Goal: Information Seeking & Learning: Learn about a topic

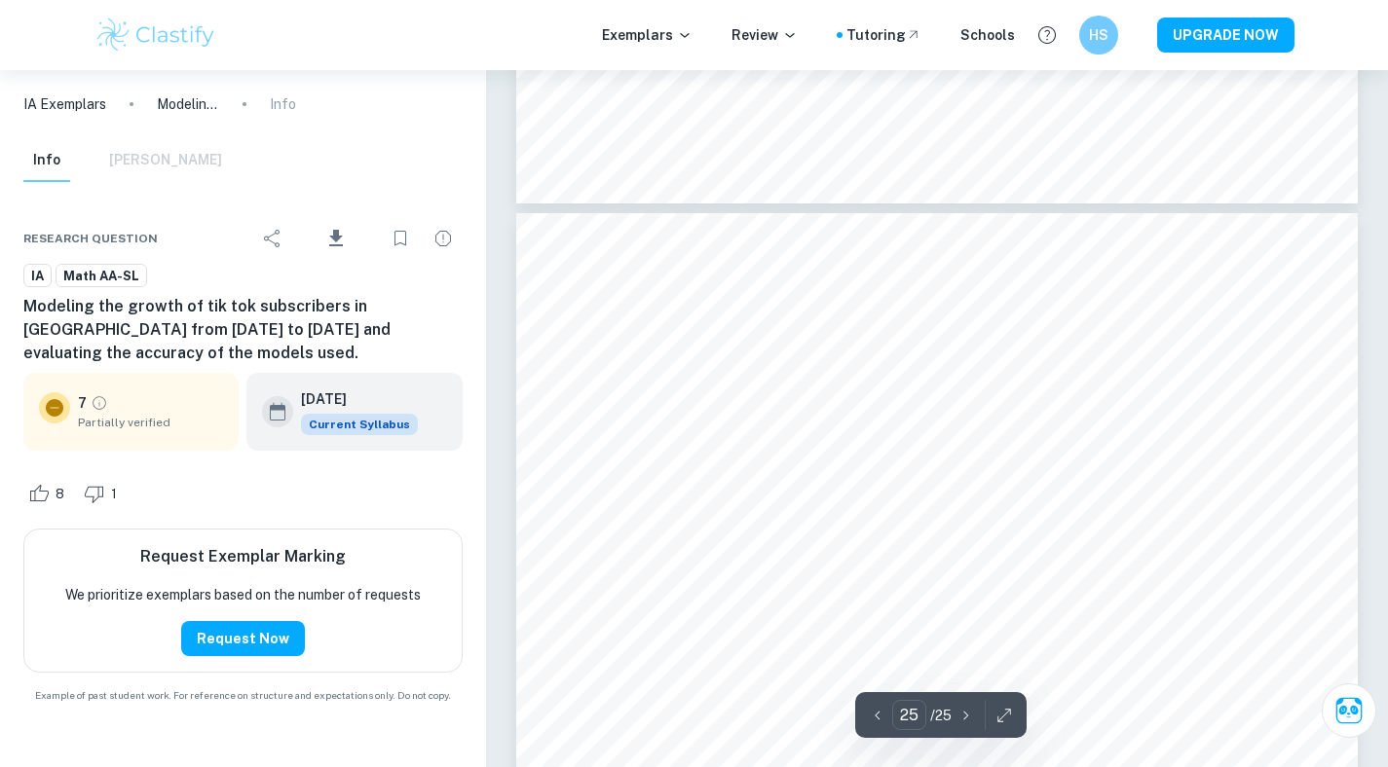
scroll to position [27085, 0]
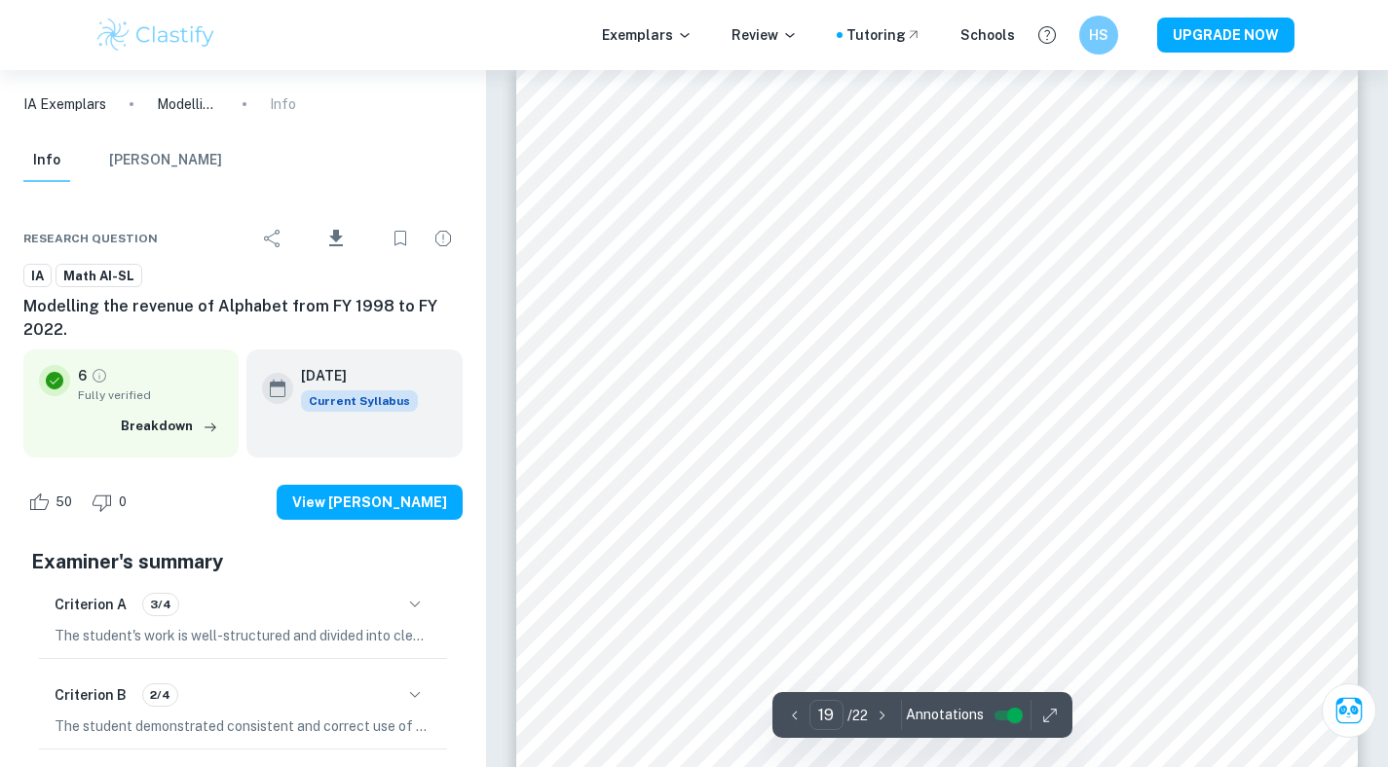
scroll to position [21962, 0]
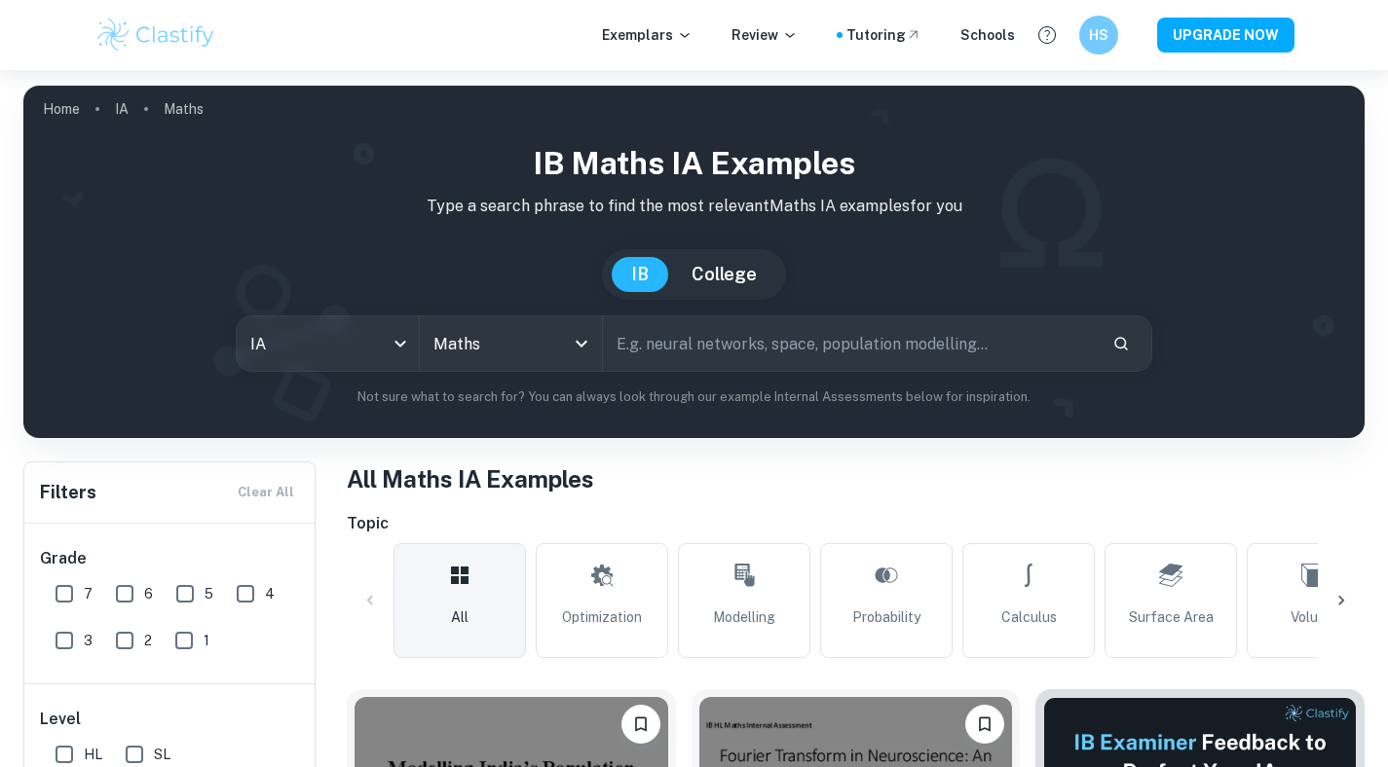
scroll to position [460, 0]
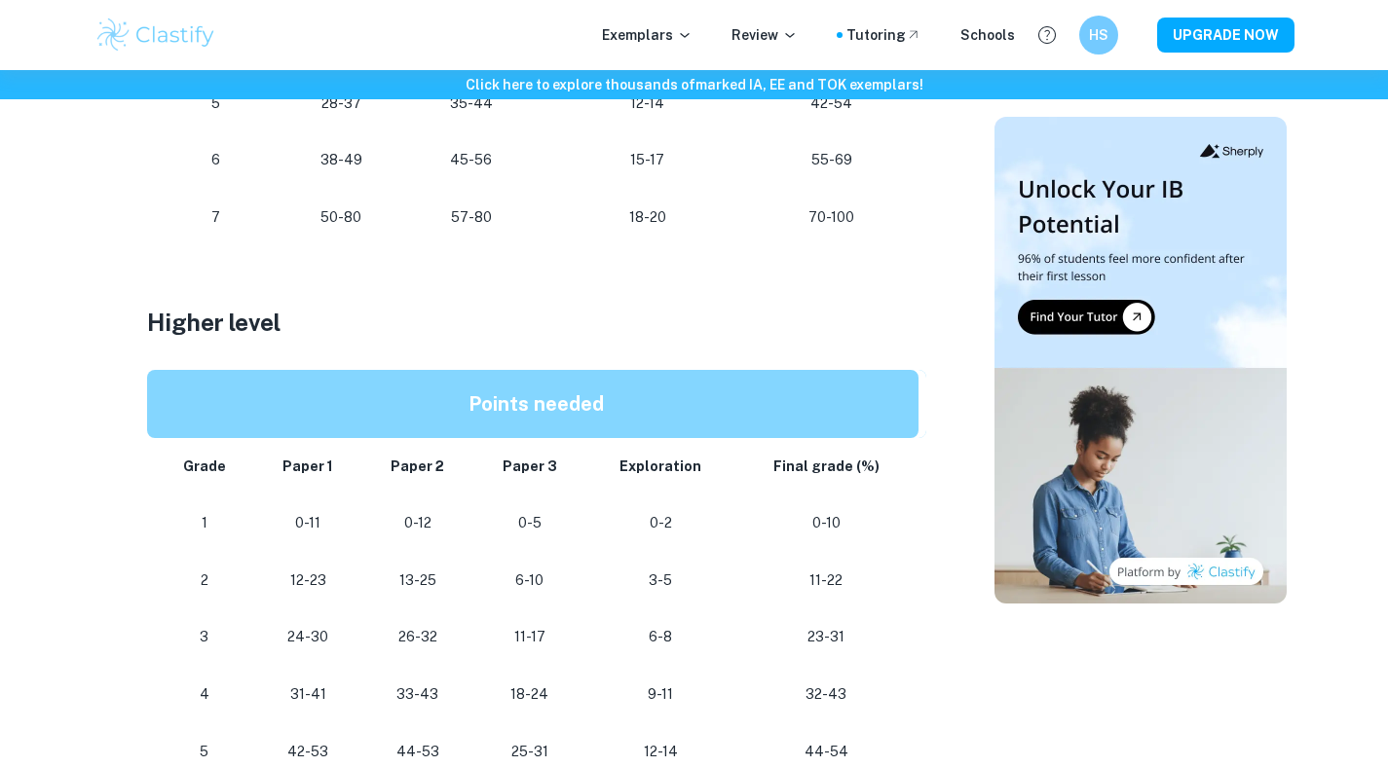
scroll to position [1036, 0]
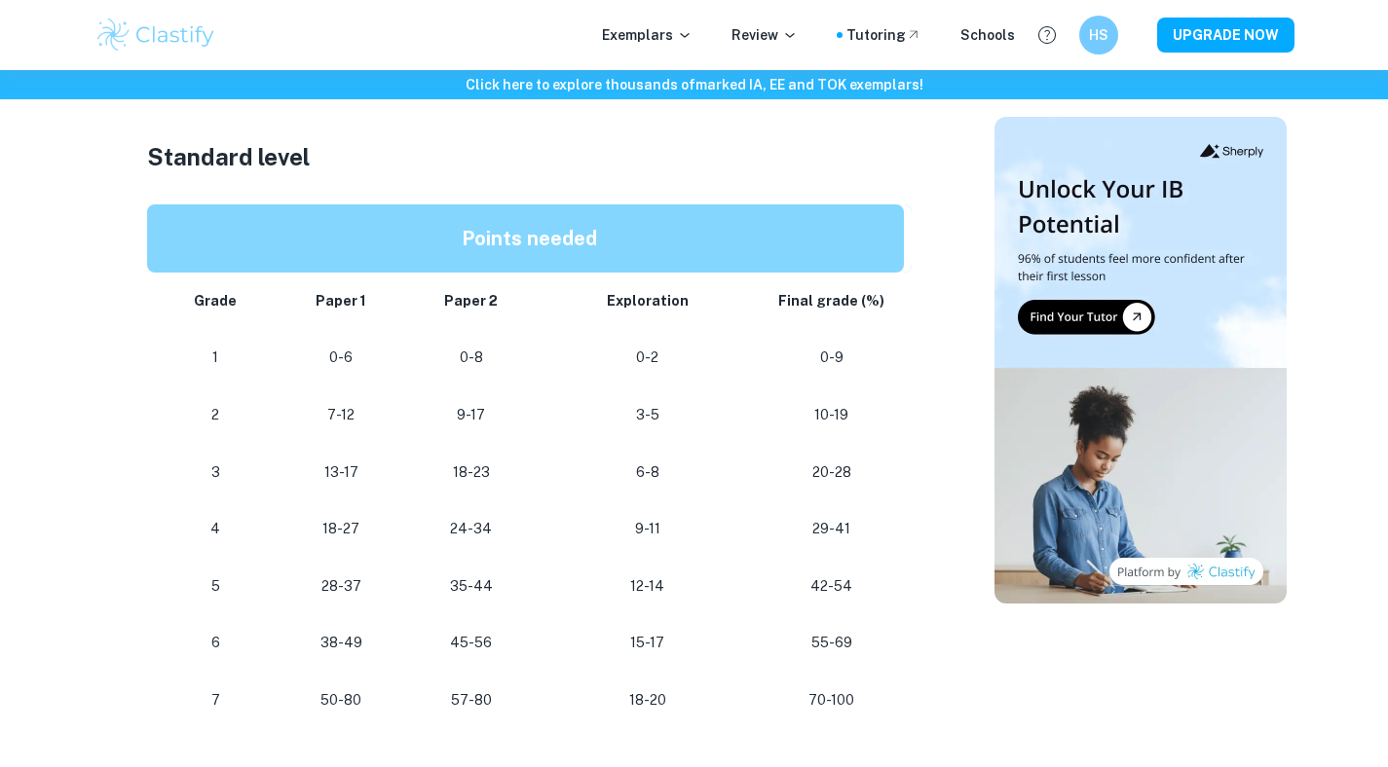
scroll to position [975, 0]
